Goal: Information Seeking & Learning: Learn about a topic

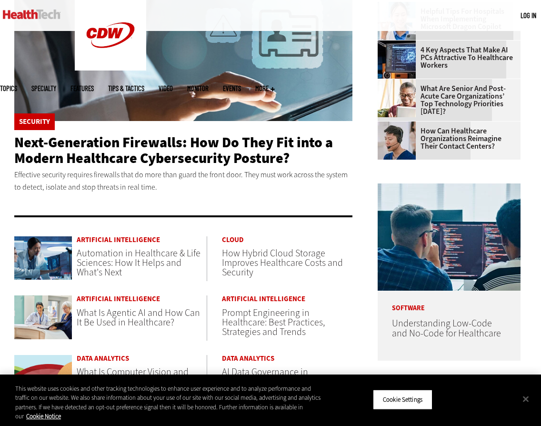
scroll to position [318, 0]
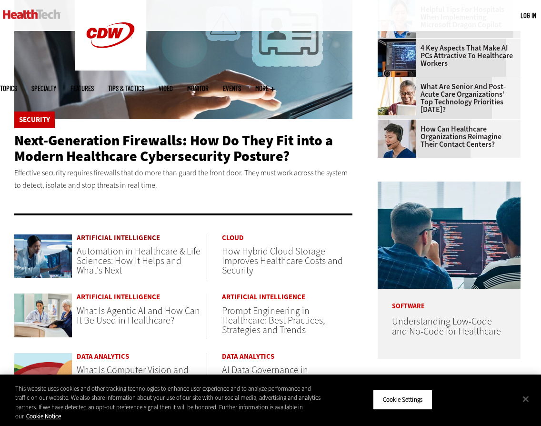
click at [153, 235] on link "Artificial Intelligence" at bounding box center [142, 237] width 130 height 7
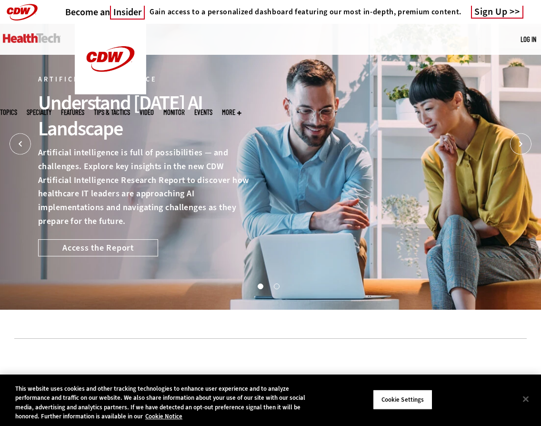
click at [276, 285] on button "2" at bounding box center [276, 285] width 5 height 5
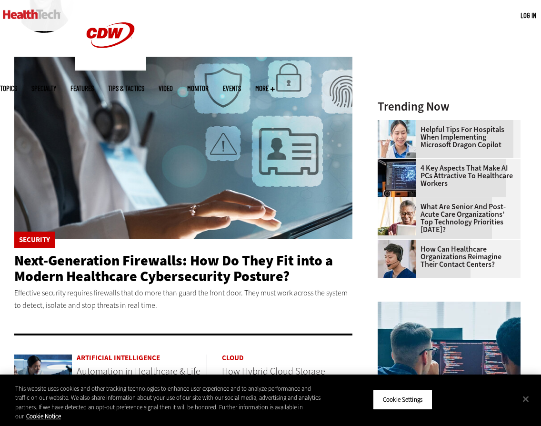
scroll to position [209, 0]
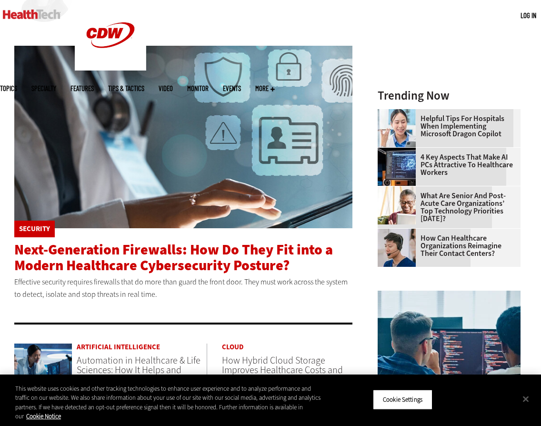
click at [137, 261] on span "Next-Generation Firewalls: How Do They Fit into a Modern Healthcare Cybersecuri…" at bounding box center [173, 257] width 319 height 35
